Goal: Check status: Check status

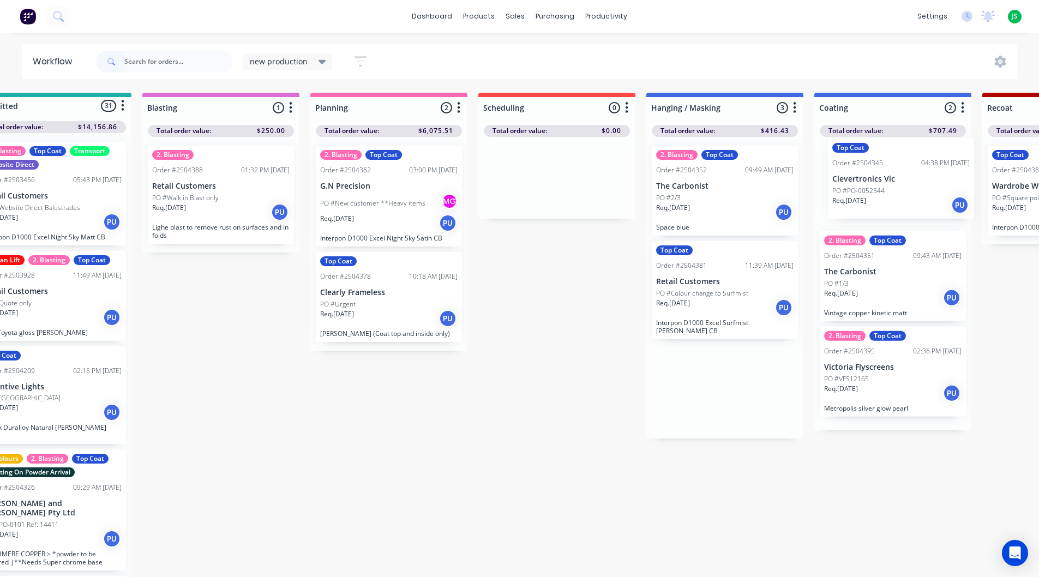
drag, startPoint x: 0, startPoint y: 0, endPoint x: 877, endPoint y: 185, distance: 896.2
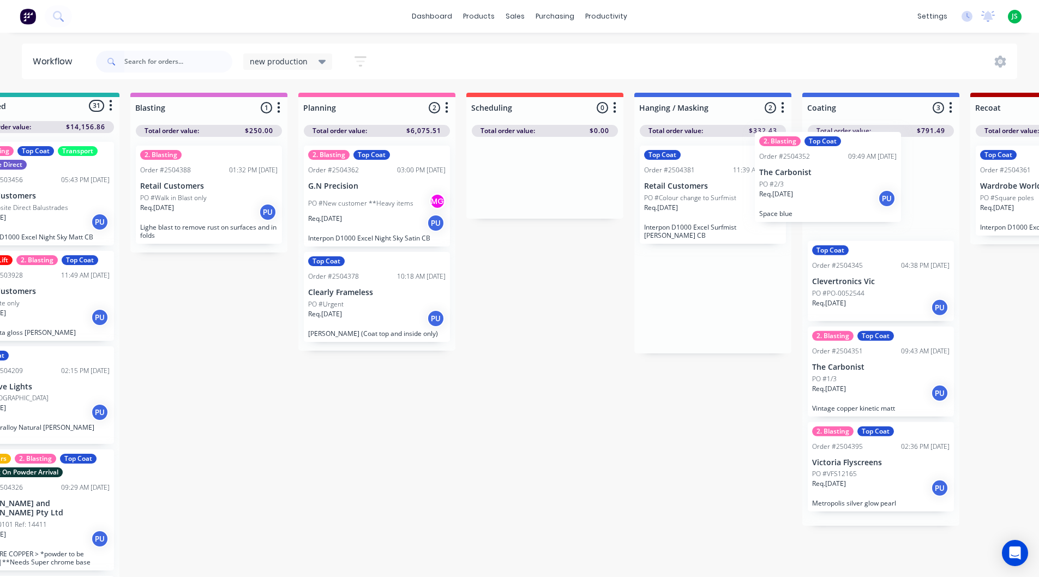
drag, startPoint x: 741, startPoint y: 208, endPoint x: 860, endPoint y: 192, distance: 120.5
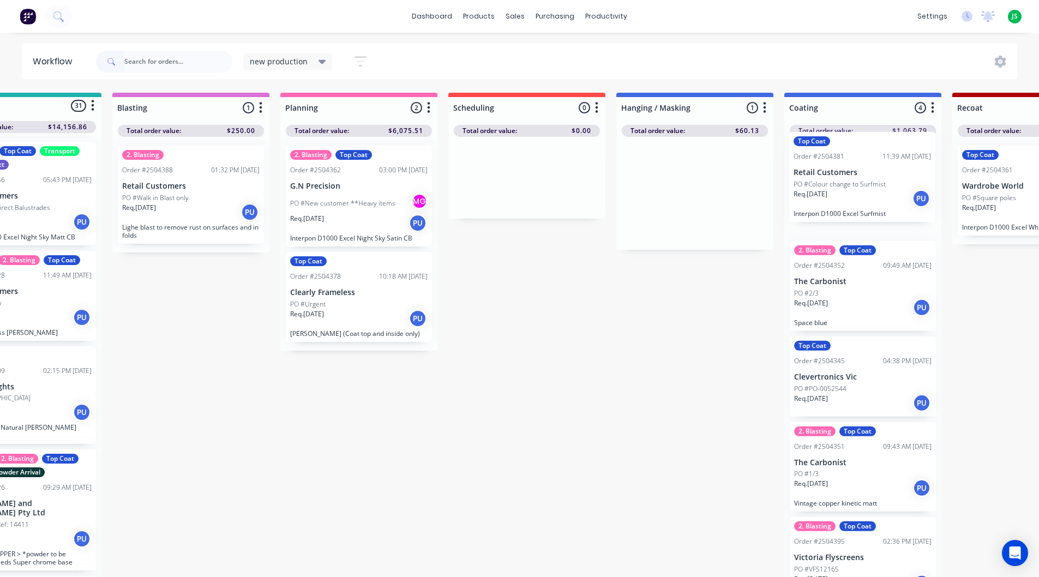
scroll to position [0, 87]
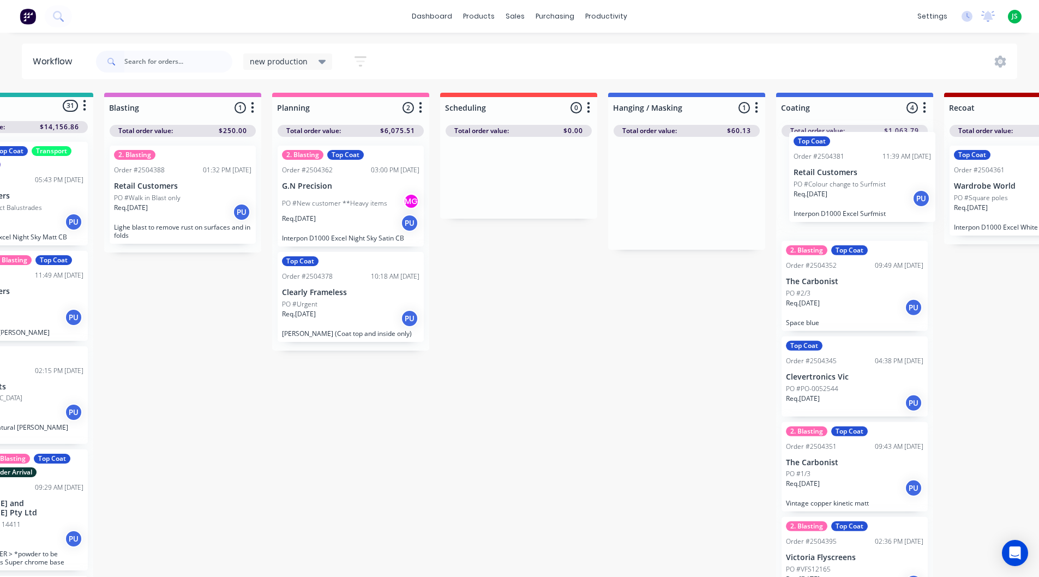
drag, startPoint x: 751, startPoint y: 192, endPoint x: 848, endPoint y: 189, distance: 96.6
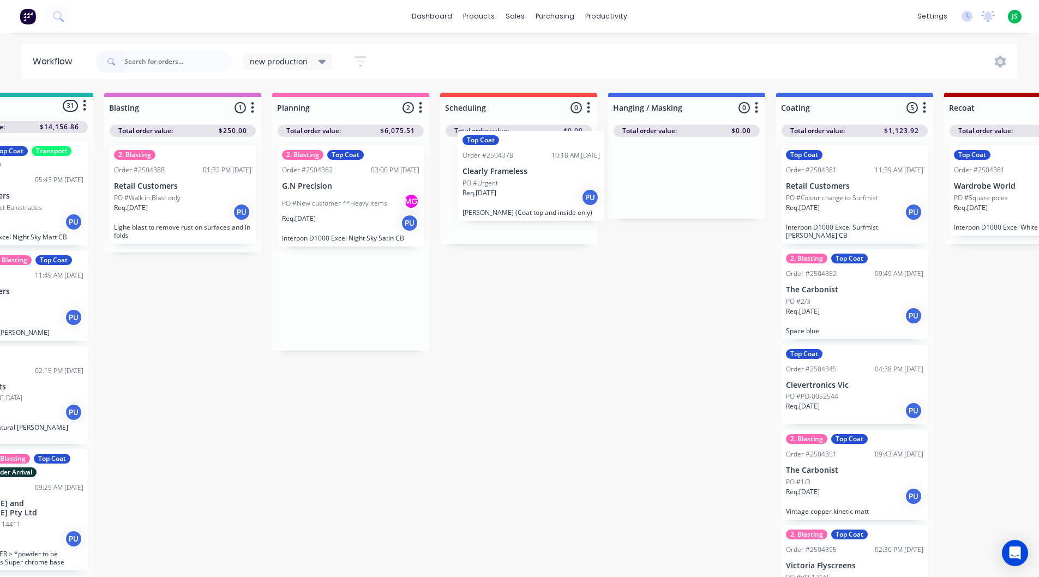
drag, startPoint x: 333, startPoint y: 329, endPoint x: 517, endPoint y: 204, distance: 222.6
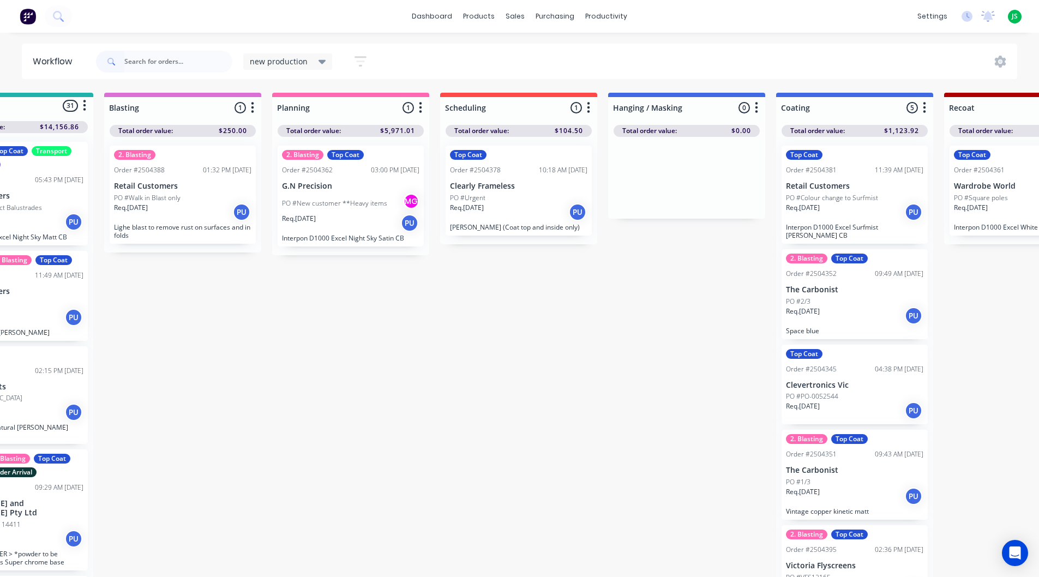
click at [520, 210] on div "Req. [DATE] PU" at bounding box center [518, 212] width 137 height 19
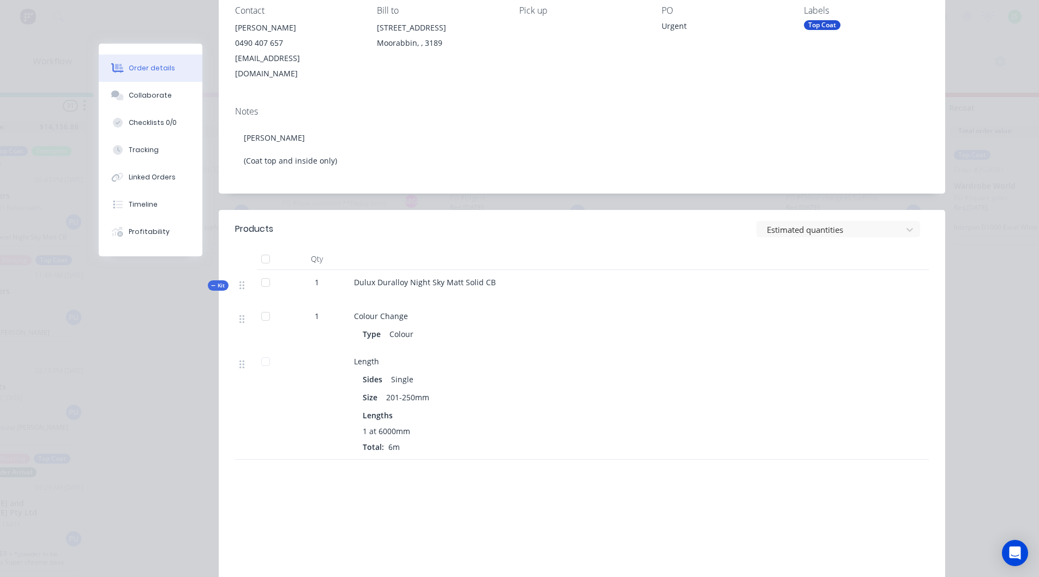
scroll to position [0, 0]
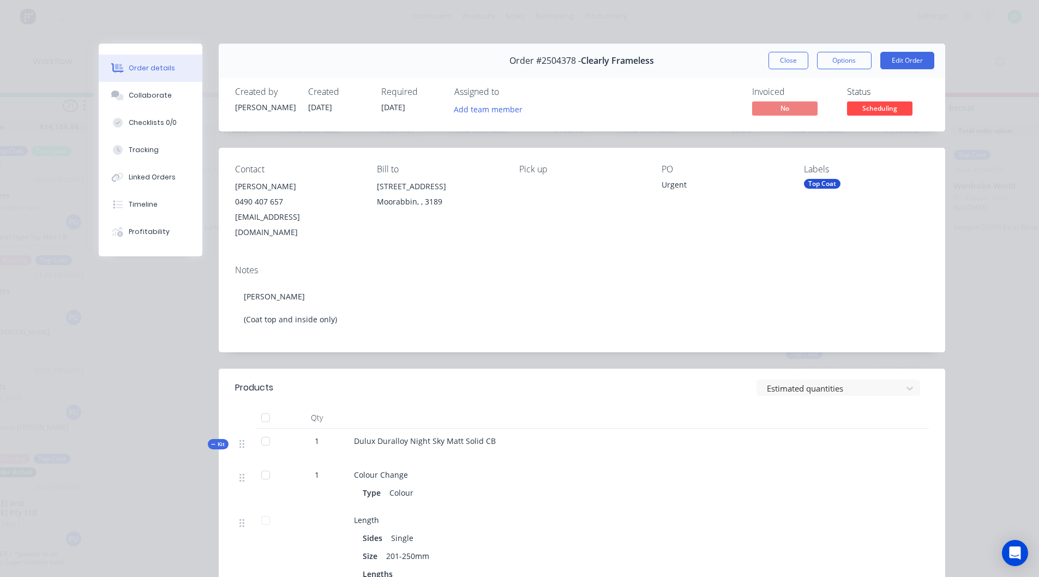
click at [787, 49] on div "Order #2504378 - Clearly Frameless Close Options Edit Order" at bounding box center [582, 61] width 726 height 34
click at [784, 54] on button "Close" at bounding box center [788, 60] width 40 height 17
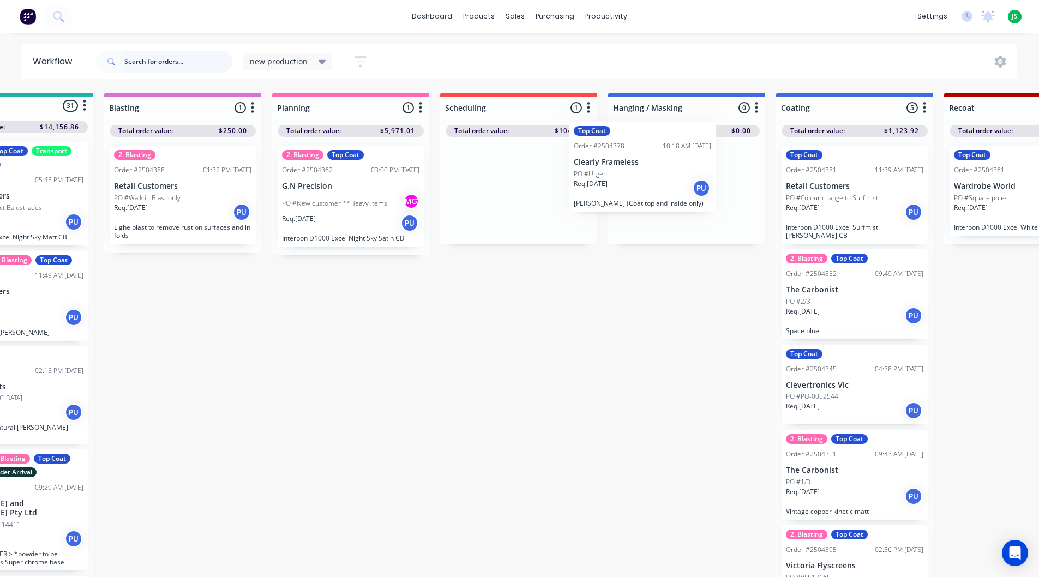
drag, startPoint x: 527, startPoint y: 213, endPoint x: 631, endPoint y: 288, distance: 128.9
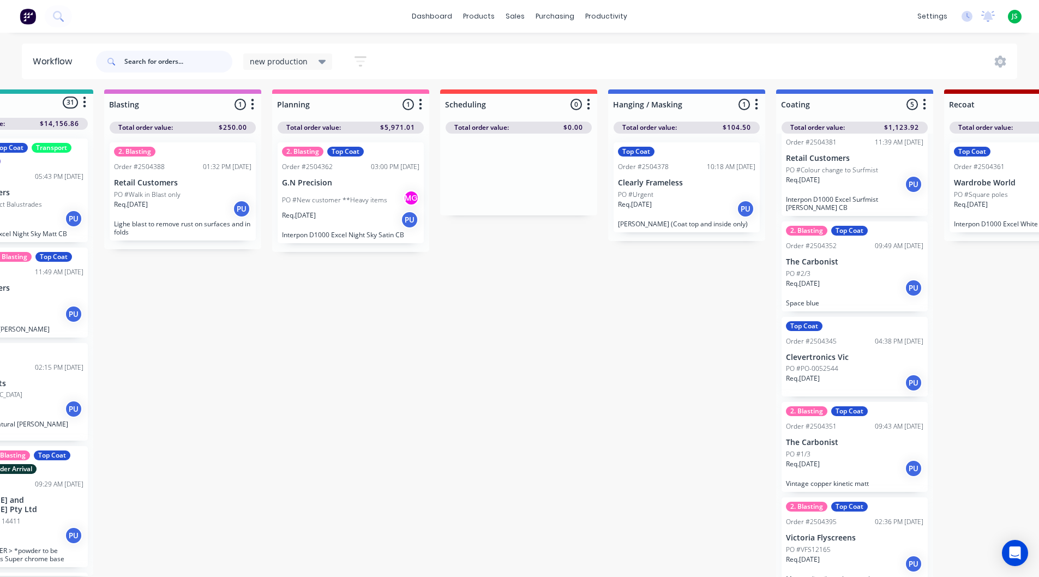
scroll to position [0, 87]
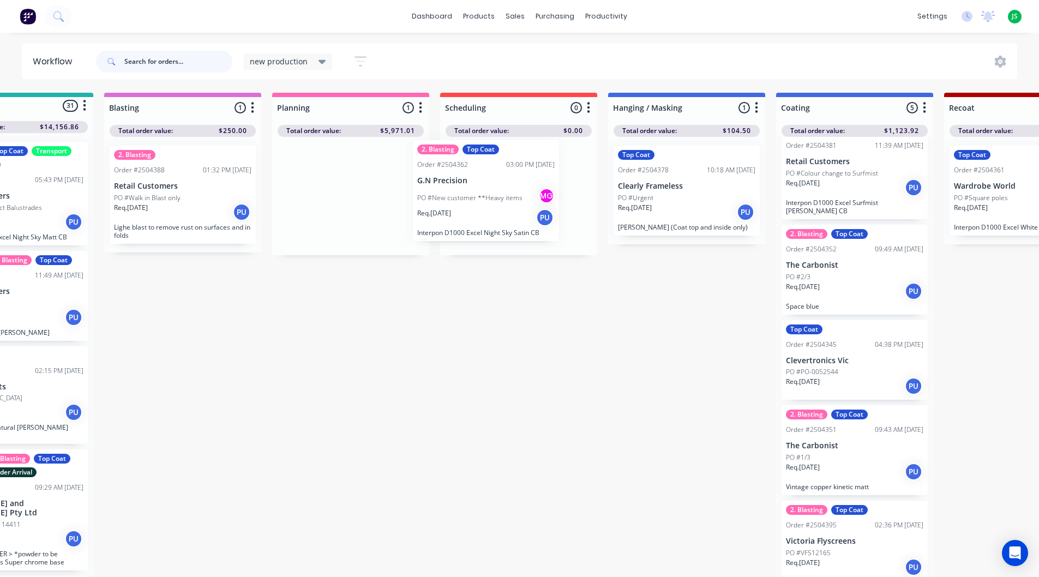
drag, startPoint x: 324, startPoint y: 220, endPoint x: 463, endPoint y: 215, distance: 139.2
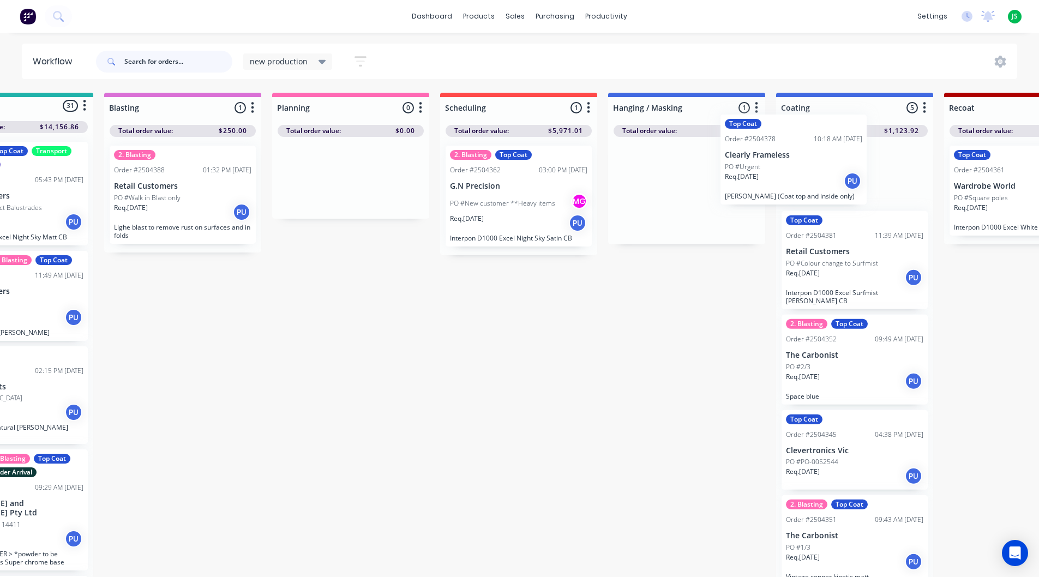
scroll to position [0, 93]
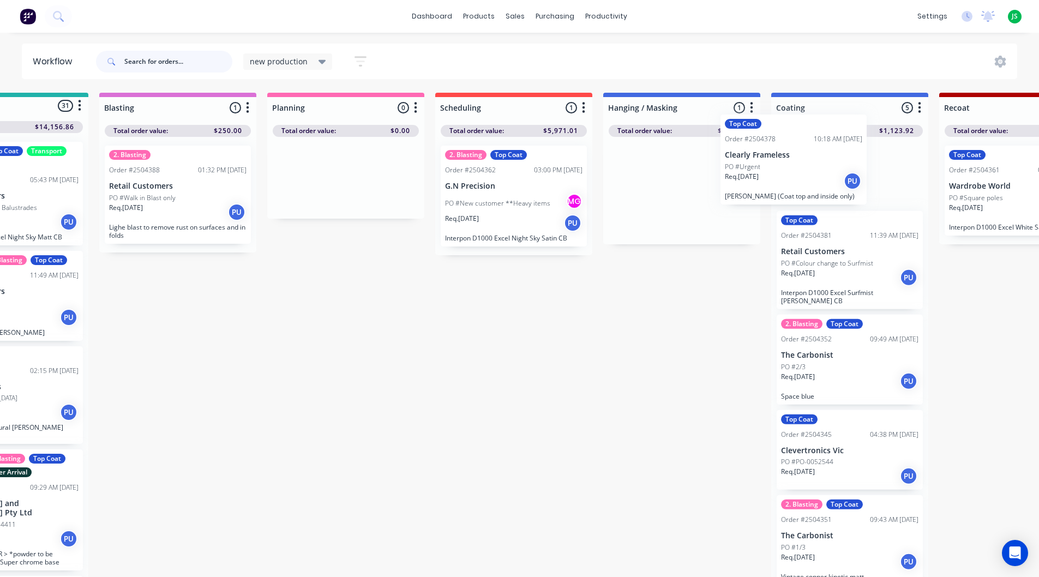
drag, startPoint x: 693, startPoint y: 210, endPoint x: 808, endPoint y: 174, distance: 119.9
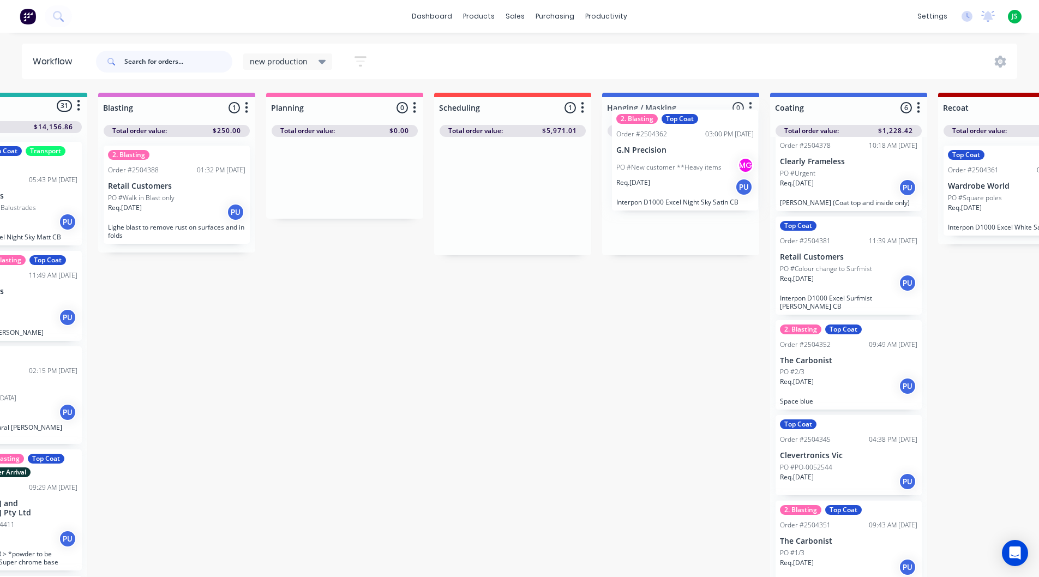
drag, startPoint x: 517, startPoint y: 228, endPoint x: 688, endPoint y: 213, distance: 170.9
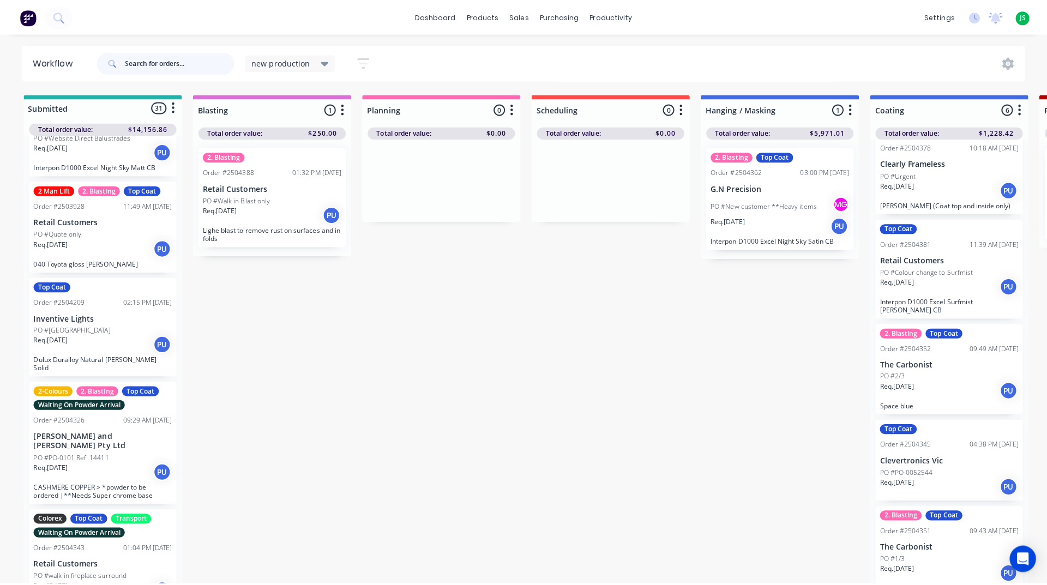
scroll to position [0, 0]
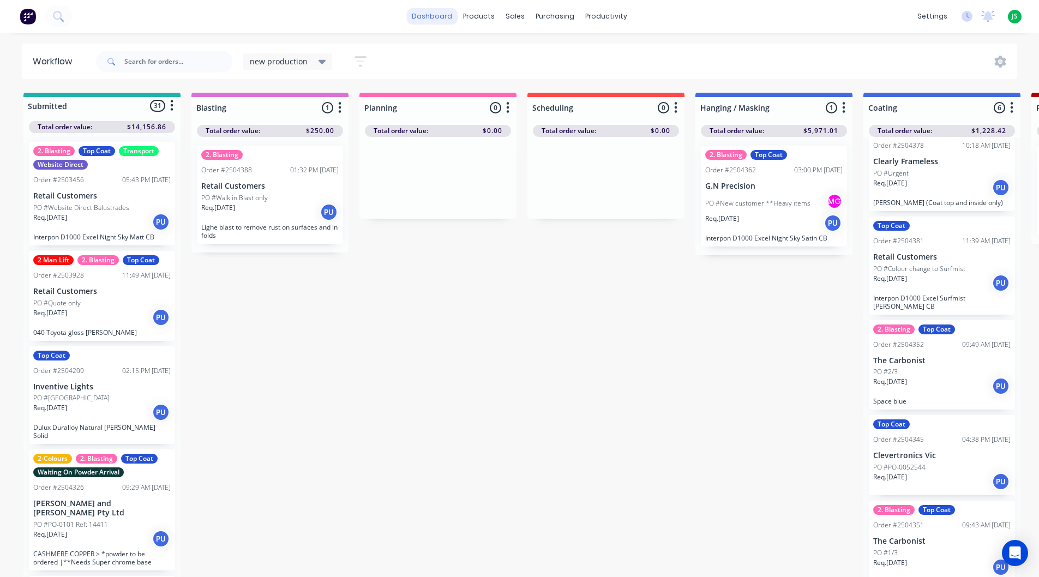
click at [448, 23] on link "dashboard" at bounding box center [431, 16] width 51 height 16
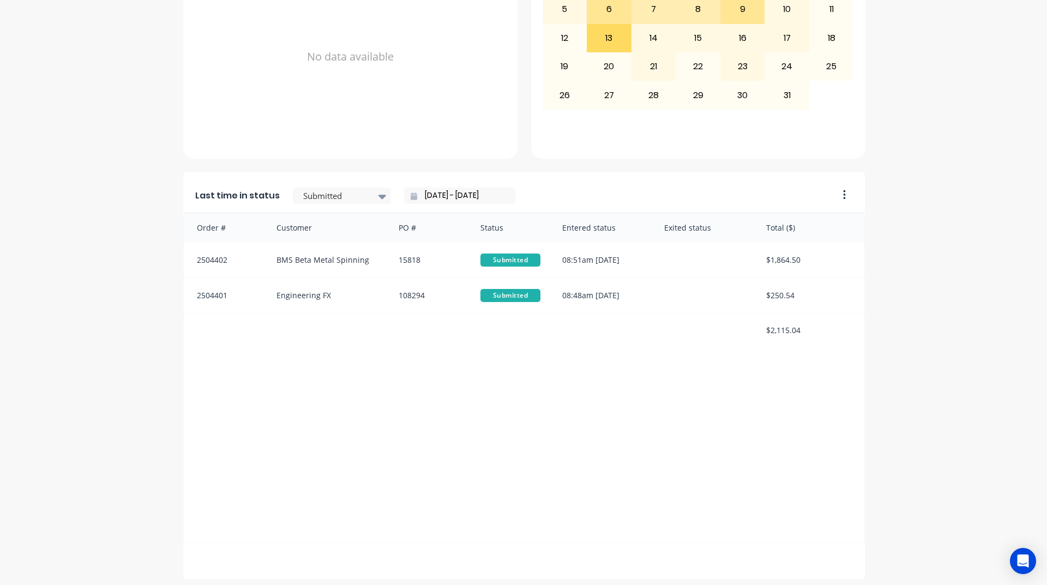
scroll to position [459, 0]
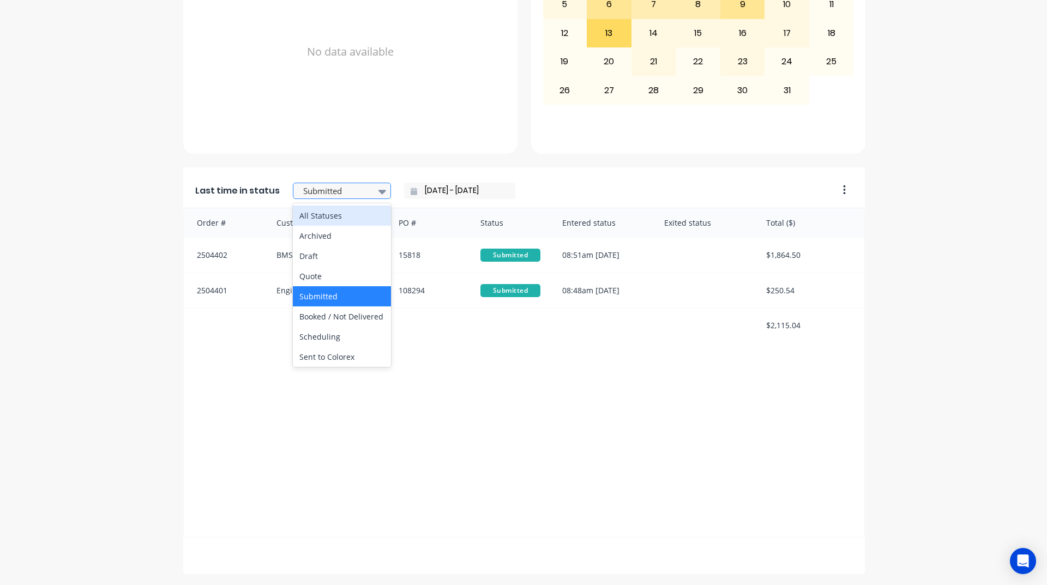
click at [374, 193] on div at bounding box center [382, 191] width 16 height 19
click at [327, 232] on div "Coating" at bounding box center [342, 222] width 98 height 20
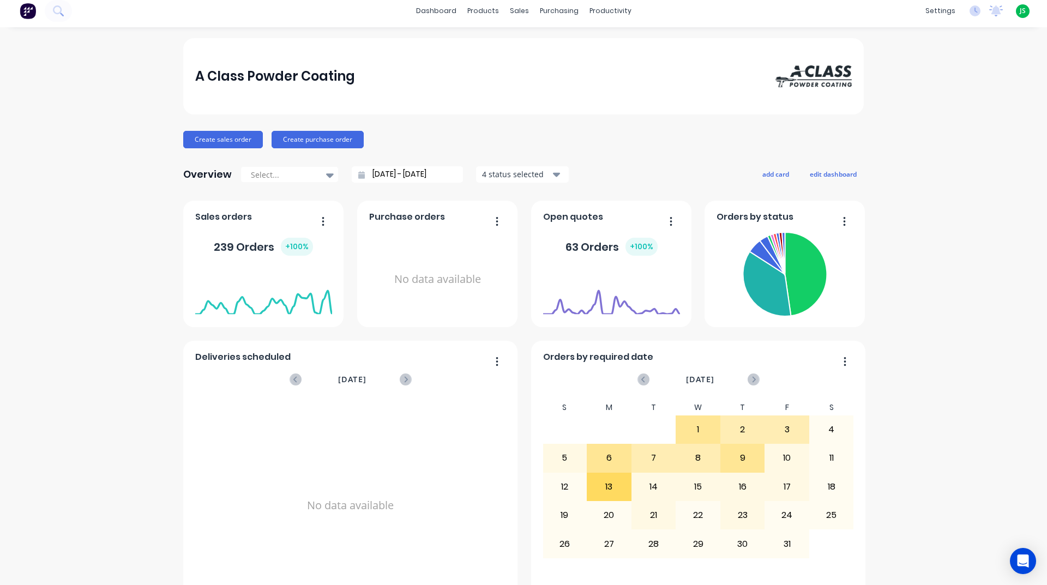
scroll to position [0, 0]
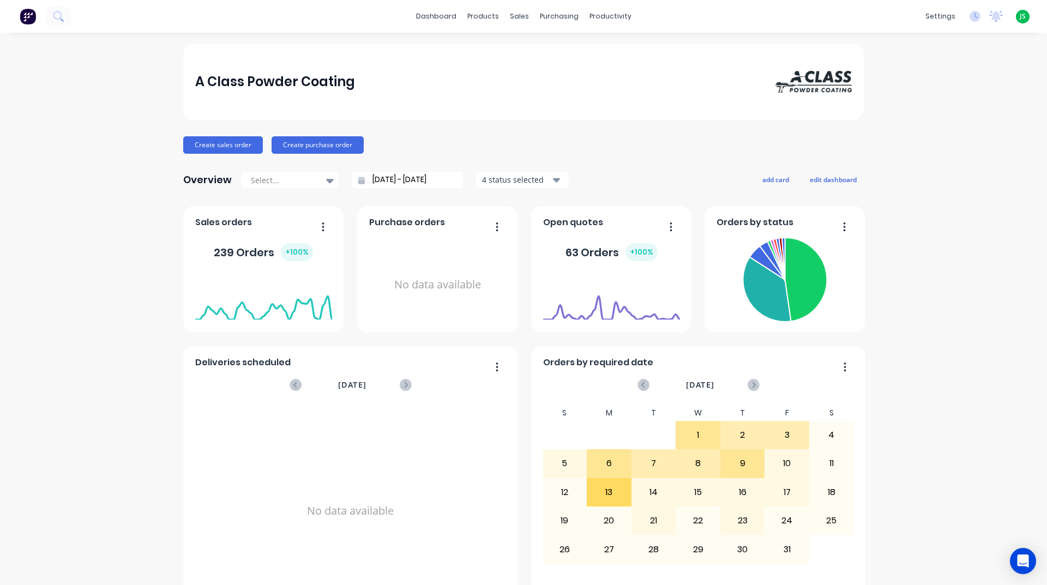
click at [626, 251] on div "+ 100 %" at bounding box center [641, 252] width 32 height 18
click at [618, 269] on div at bounding box center [611, 292] width 137 height 46
click at [638, 251] on div "+ 100 %" at bounding box center [641, 252] width 32 height 18
click at [663, 236] on div "63 Orders + 100 %" at bounding box center [611, 252] width 137 height 33
click at [667, 232] on button "button" at bounding box center [666, 227] width 23 height 17
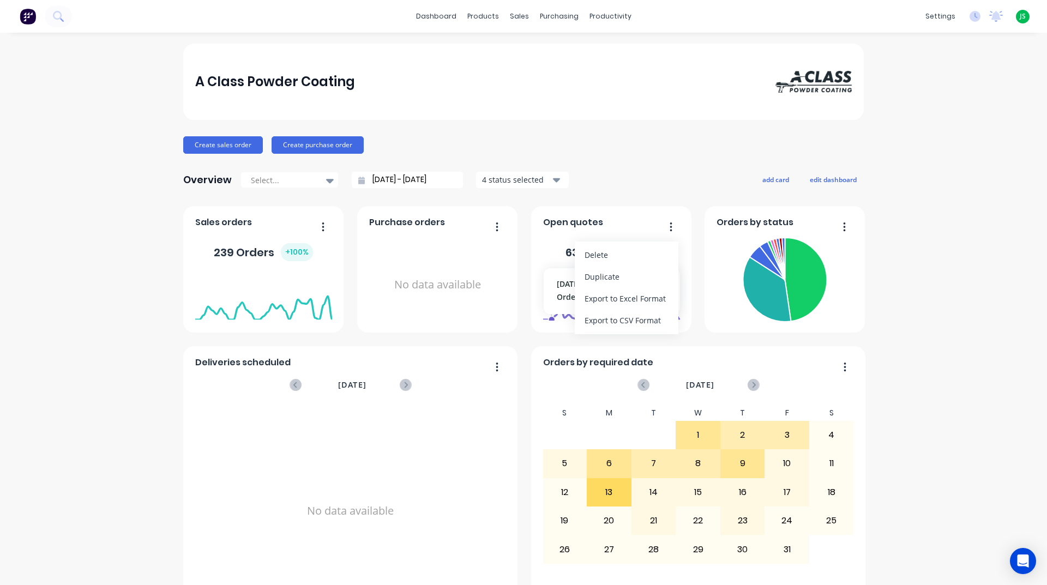
click at [550, 292] on foreignobject at bounding box center [611, 297] width 137 height 46
click at [605, 20] on div "productivity" at bounding box center [610, 16] width 53 height 16
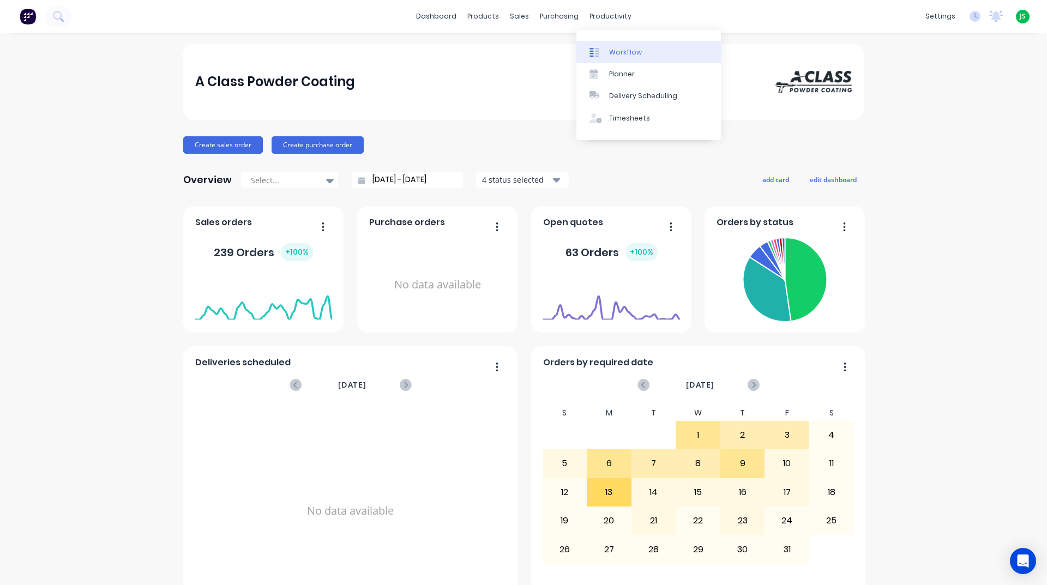
click at [640, 51] on link "Workflow" at bounding box center [648, 52] width 145 height 22
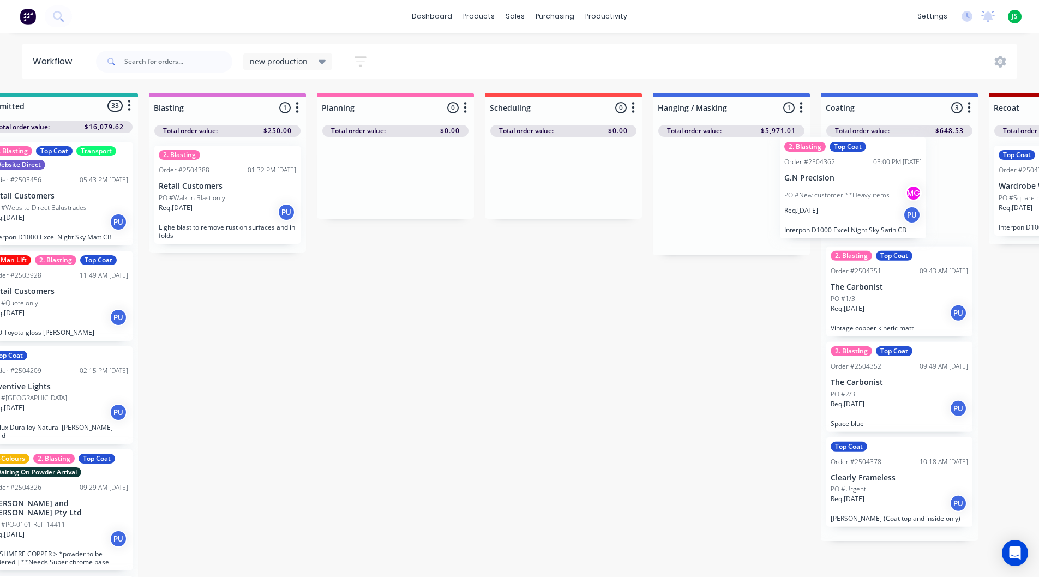
drag, startPoint x: 780, startPoint y: 207, endPoint x: 866, endPoint y: 195, distance: 87.5
